Goal: Task Accomplishment & Management: Use online tool/utility

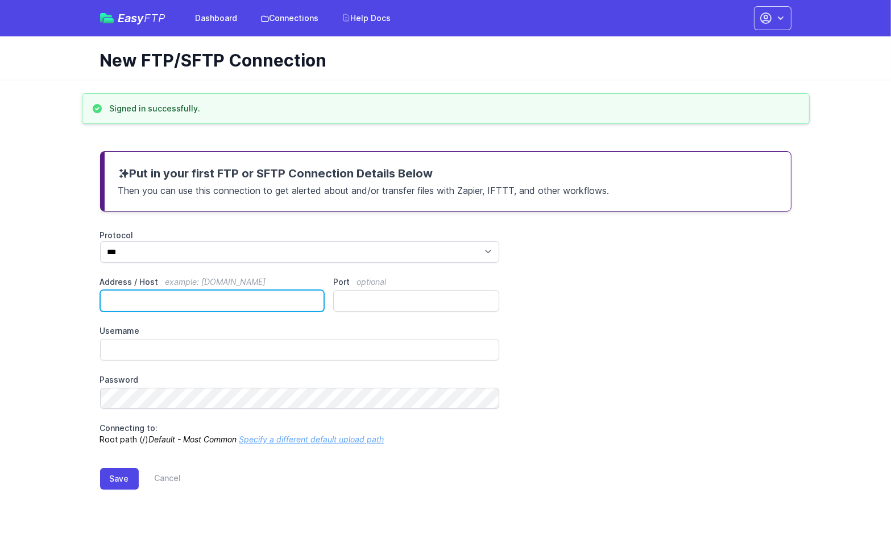
click at [217, 305] on input "Address / Host example: ftp.mydomain.com" at bounding box center [212, 301] width 225 height 22
click at [298, 22] on link "Connections" at bounding box center [290, 18] width 72 height 20
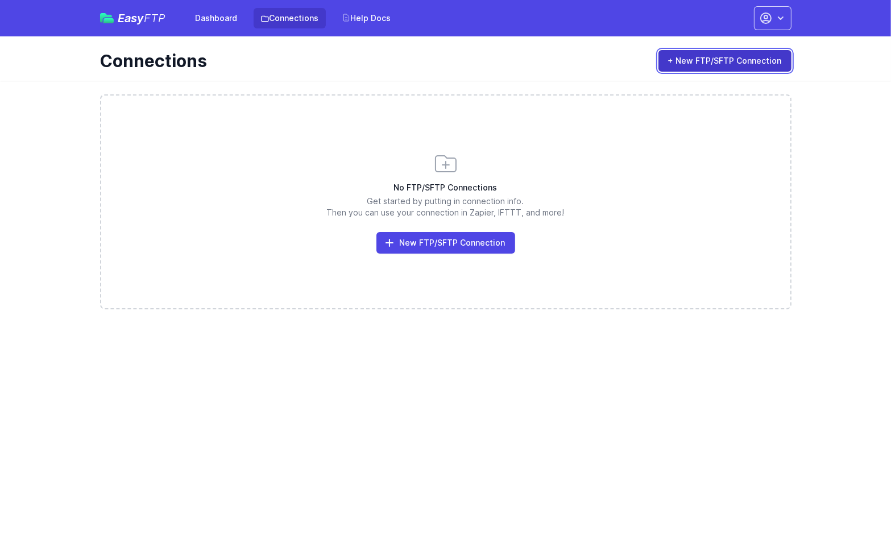
click at [694, 59] on link "+ New FTP/SFTP Connection" at bounding box center [725, 61] width 133 height 22
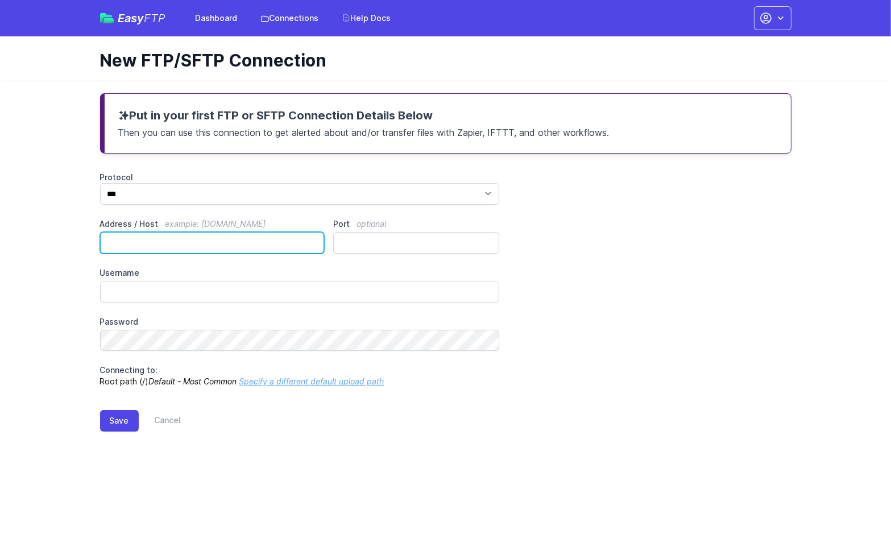
click at [233, 240] on input "Address / Host example: ftp.mydomain.com" at bounding box center [212, 243] width 225 height 22
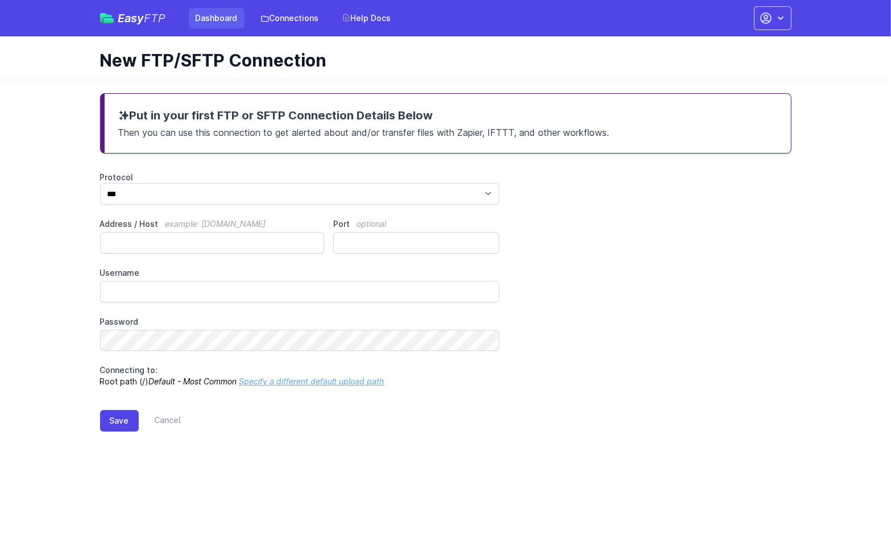
click at [216, 14] on link "Dashboard" at bounding box center [217, 18] width 56 height 20
click at [212, 24] on link "Dashboard" at bounding box center [217, 18] width 56 height 20
click at [300, 24] on link "Connections" at bounding box center [290, 18] width 72 height 20
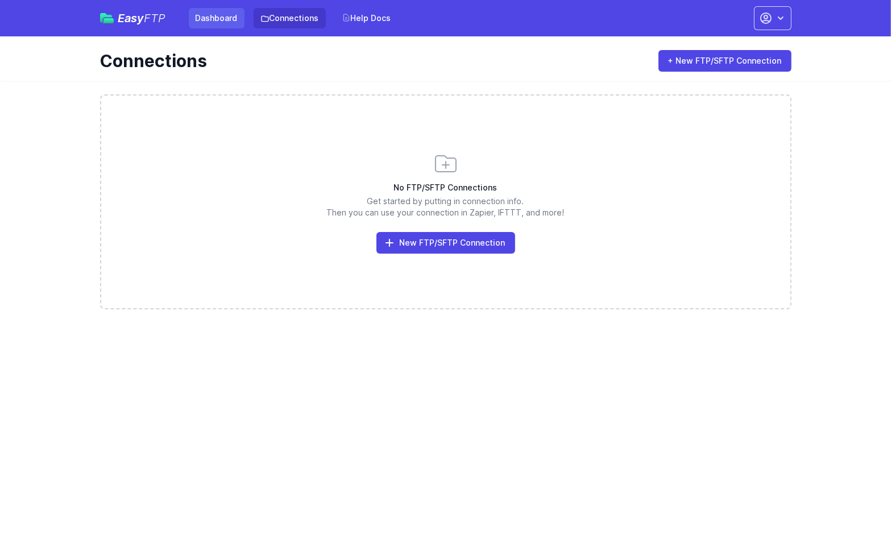
click at [210, 13] on link "Dashboard" at bounding box center [217, 18] width 56 height 20
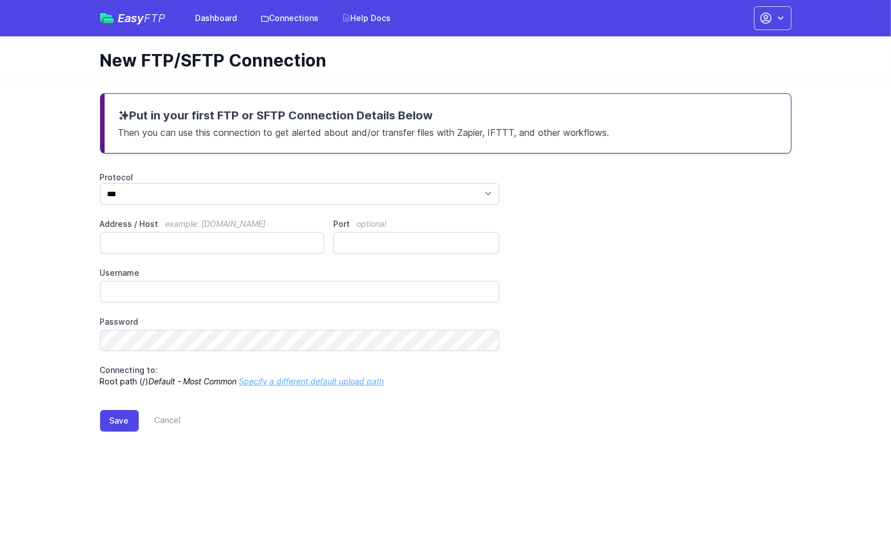
click at [348, 128] on p "Then you can use this connection to get alerted about and/or transfer files wit…" at bounding box center [447, 131] width 659 height 16
click at [302, 24] on link "Connections" at bounding box center [290, 18] width 72 height 20
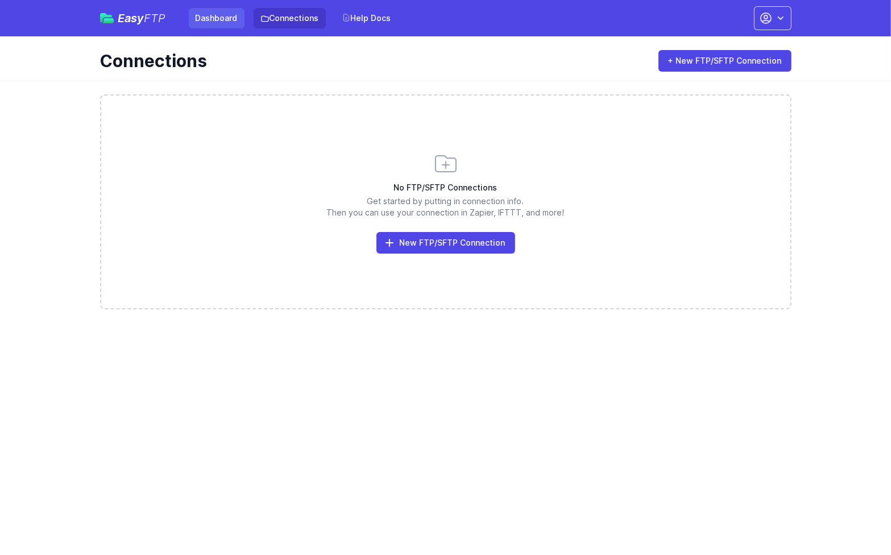
click at [192, 13] on link "Dashboard" at bounding box center [217, 18] width 56 height 20
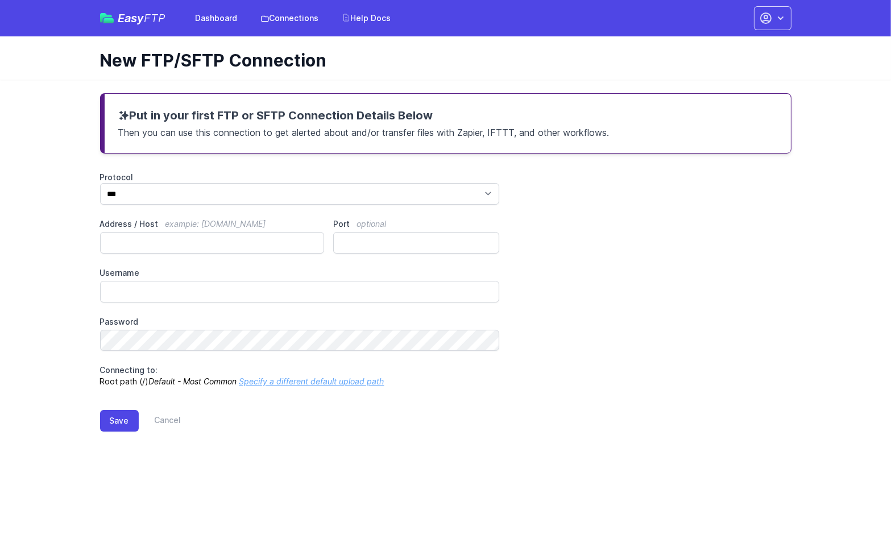
click at [164, 18] on span "FTP" at bounding box center [155, 18] width 22 height 14
click at [209, 20] on link "Dashboard" at bounding box center [217, 18] width 56 height 20
click at [146, 18] on span "FTP" at bounding box center [155, 18] width 22 height 14
click at [105, 20] on img at bounding box center [107, 18] width 14 height 10
click at [623, 259] on div "Protocol *** **** **** Address / Host example: ftp.mydomain.com Port optional U…" at bounding box center [446, 280] width 692 height 216
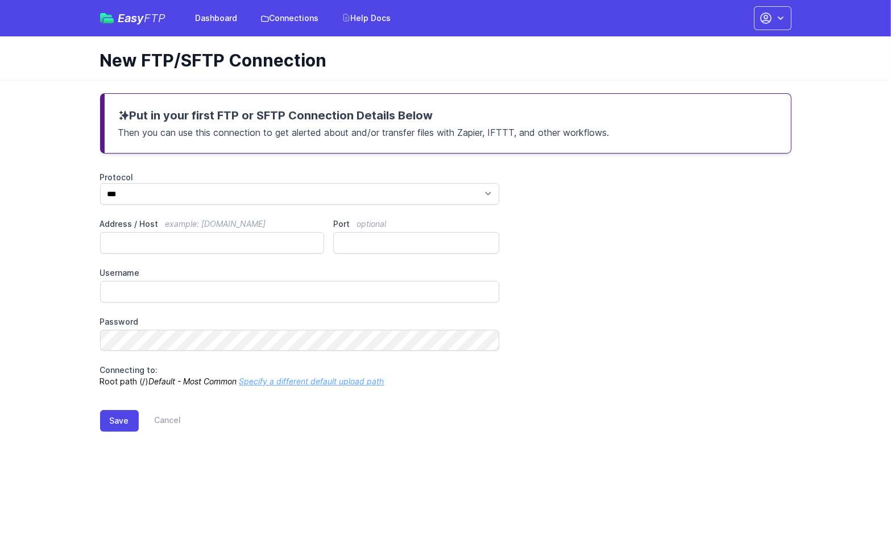
click at [124, 16] on span "Easy FTP" at bounding box center [142, 18] width 48 height 11
click at [654, 273] on div "Protocol *** **** **** Address / Host example: ftp.mydomain.com Port optional U…" at bounding box center [446, 280] width 692 height 216
click at [173, 424] on link "Cancel" at bounding box center [160, 421] width 43 height 22
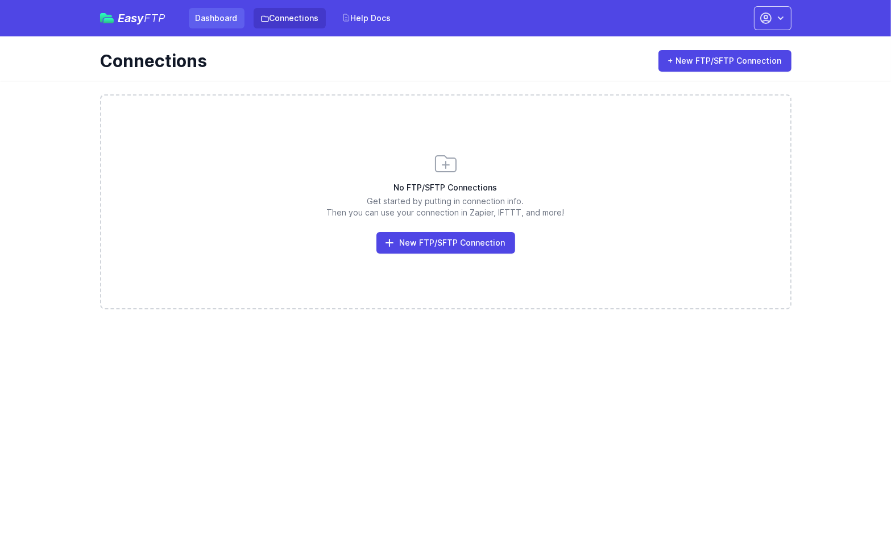
click at [210, 14] on link "Dashboard" at bounding box center [217, 18] width 56 height 20
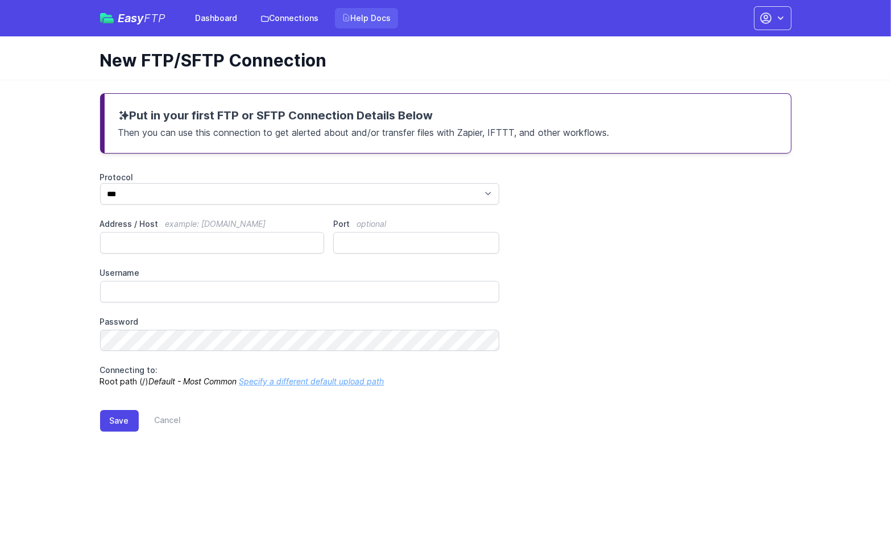
click at [371, 16] on link "Help Docs" at bounding box center [366, 18] width 63 height 20
